Goal: Task Accomplishment & Management: Manage account settings

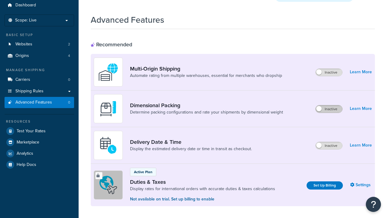
click at [329, 105] on label "Inactive" at bounding box center [329, 108] width 27 height 7
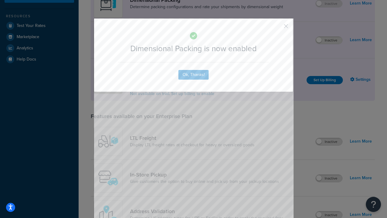
scroll to position [138, 0]
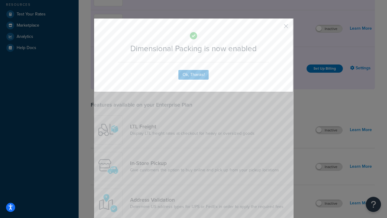
click at [277, 28] on button "button" at bounding box center [278, 29] width 2 height 2
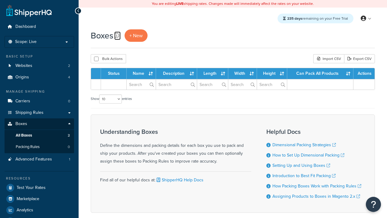
click at [117, 35] on icon at bounding box center [116, 35] width 5 height 5
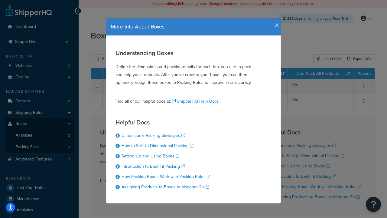
click at [276, 23] on icon "button" at bounding box center [277, 25] width 4 height 5
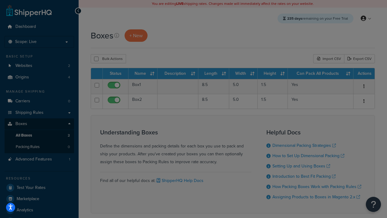
scroll to position [6, 0]
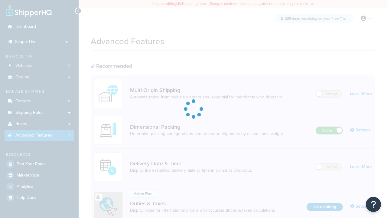
click at [330, 127] on label "Active" at bounding box center [329, 130] width 27 height 7
